Goal: Check status: Check status

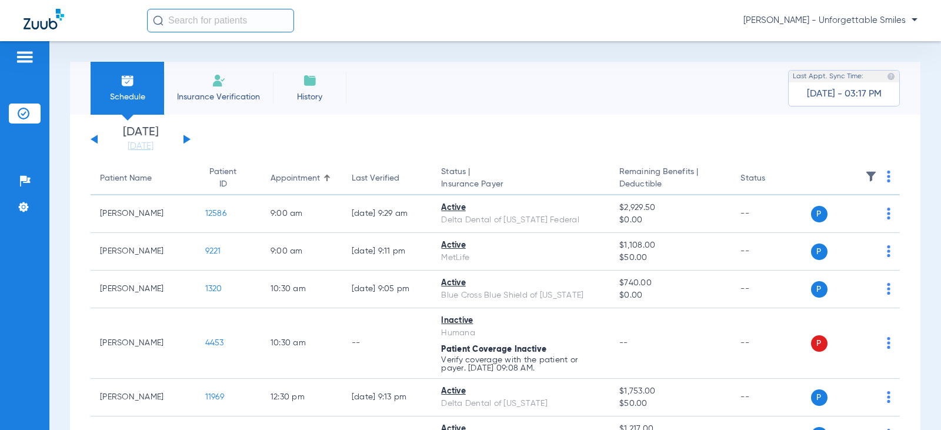
click at [186, 140] on button at bounding box center [186, 139] width 7 height 9
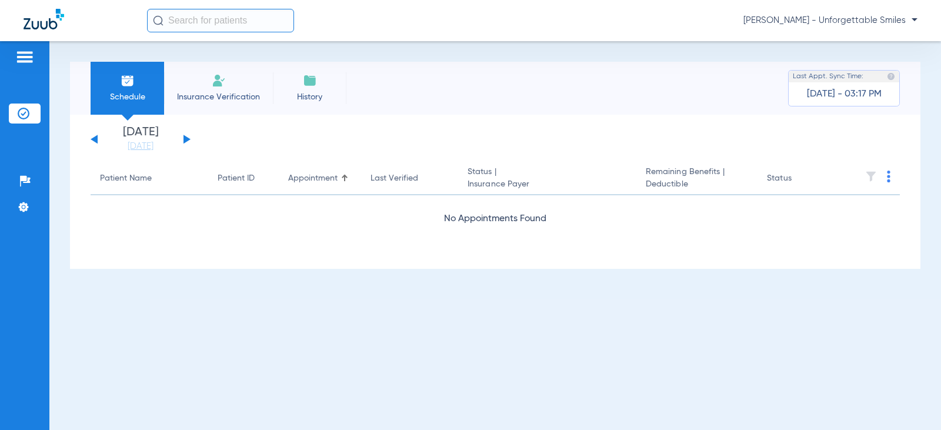
click at [186, 140] on button at bounding box center [186, 139] width 7 height 9
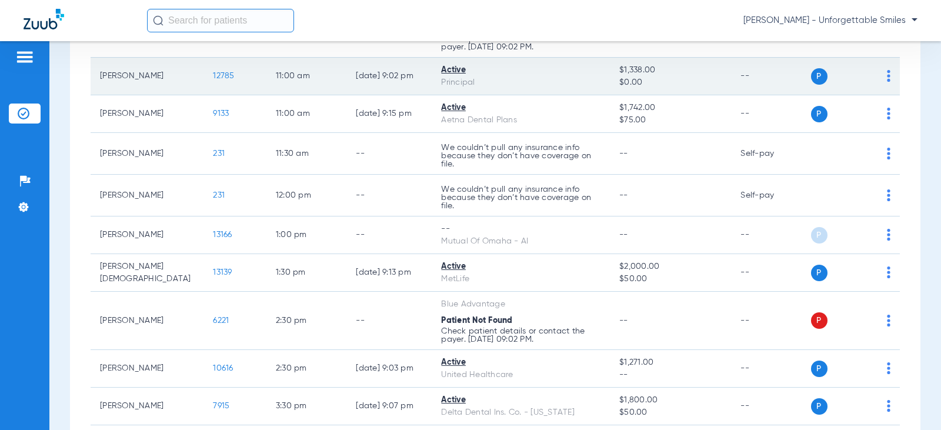
scroll to position [412, 0]
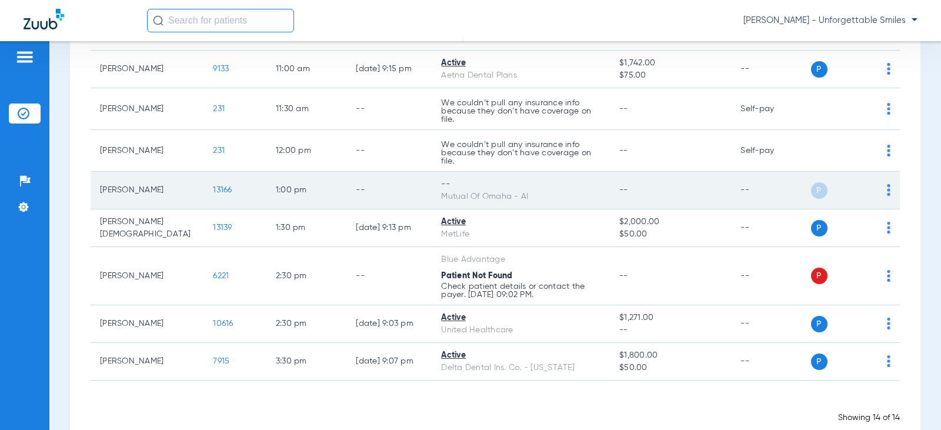
click at [887, 186] on img at bounding box center [889, 190] width 4 height 12
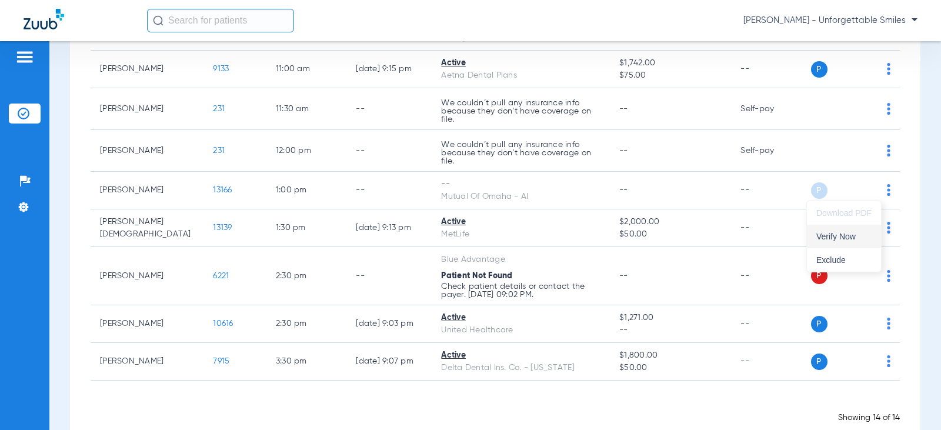
click at [835, 236] on span "Verify Now" at bounding box center [843, 236] width 55 height 8
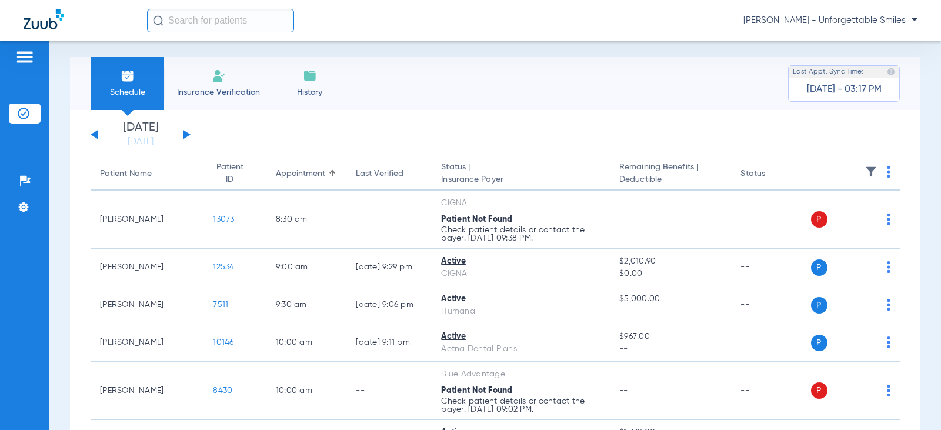
scroll to position [0, 0]
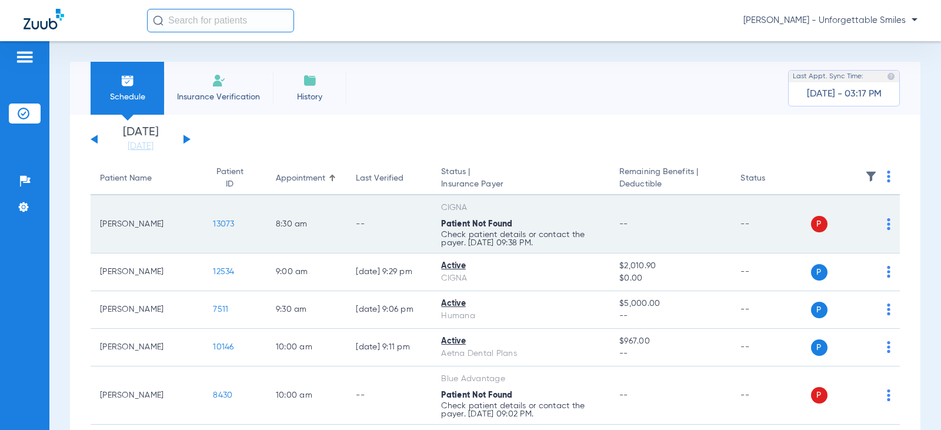
click at [887, 226] on img at bounding box center [889, 224] width 4 height 12
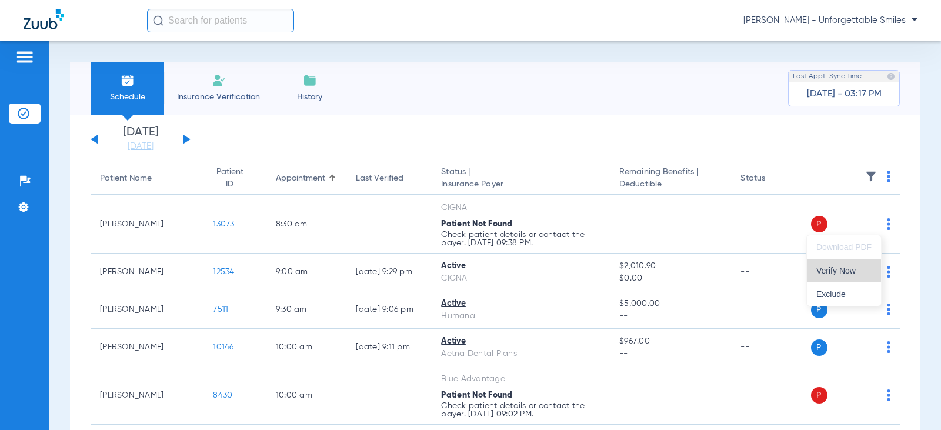
click at [827, 273] on span "Verify Now" at bounding box center [843, 270] width 55 height 8
